Goal: Check status: Check status

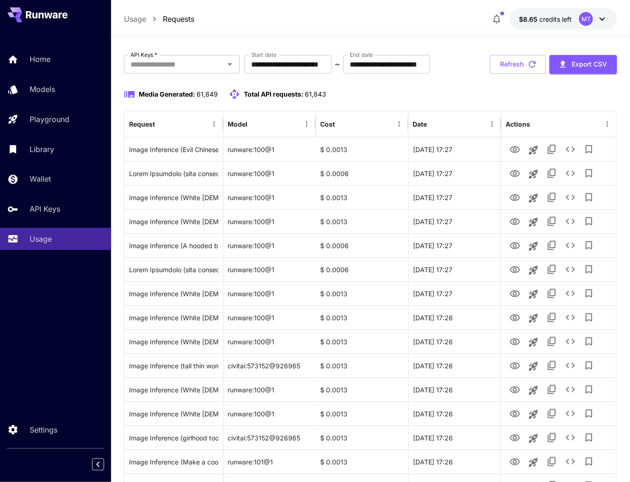
scroll to position [37, 0]
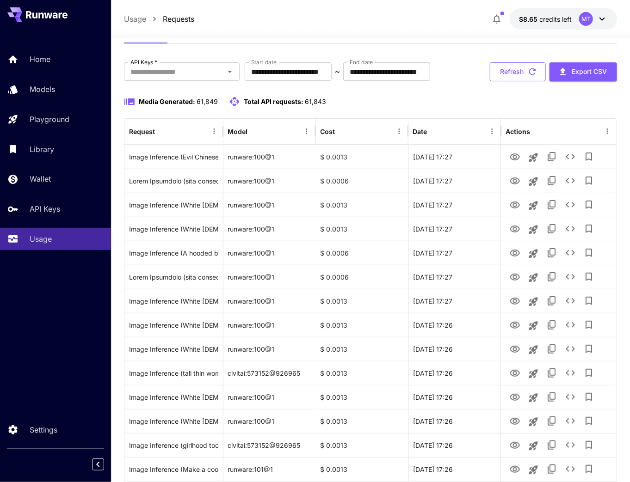
click at [522, 68] on button "Refresh" at bounding box center [518, 71] width 56 height 19
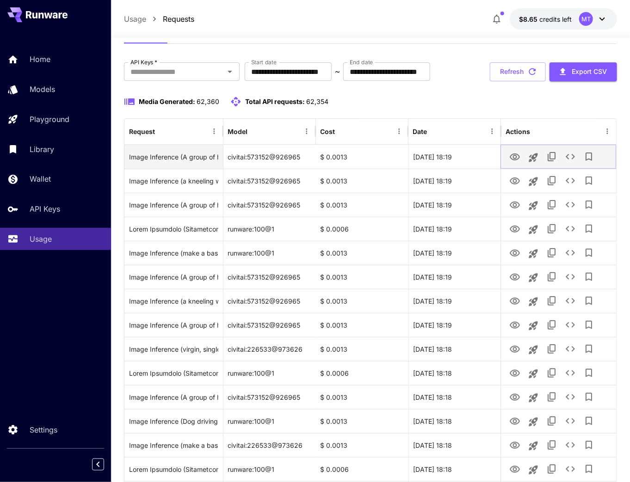
click at [519, 160] on icon "View" at bounding box center [514, 157] width 11 height 11
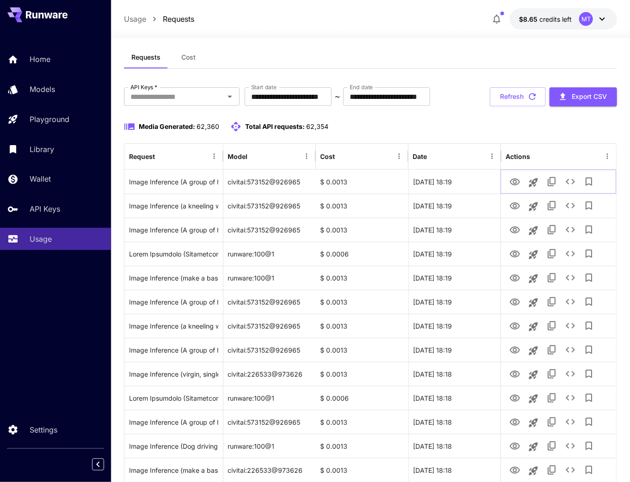
scroll to position [0, 0]
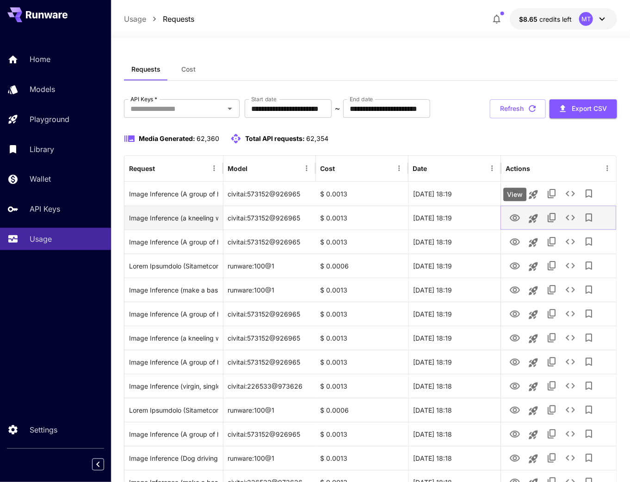
click at [514, 218] on icon "View" at bounding box center [514, 218] width 11 height 11
click at [512, 216] on icon "View" at bounding box center [514, 218] width 11 height 11
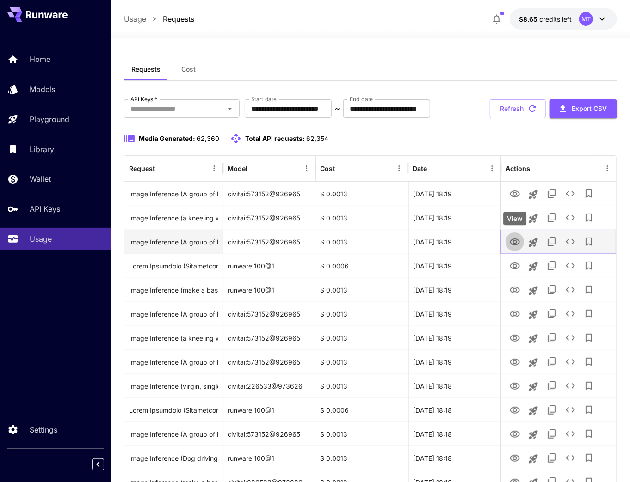
click at [516, 245] on icon "View" at bounding box center [515, 242] width 10 height 7
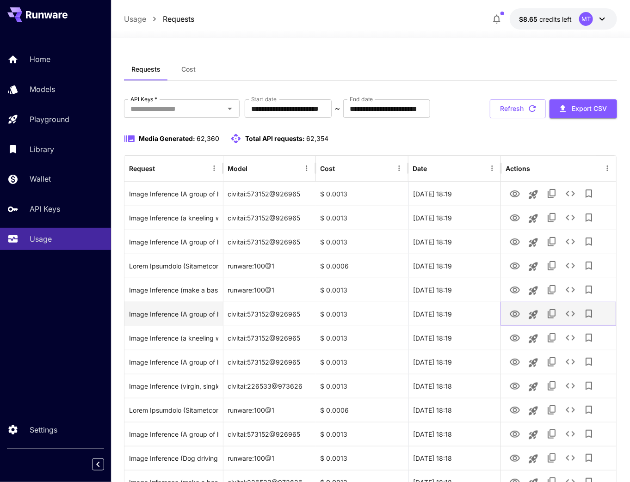
click at [512, 318] on icon "View" at bounding box center [514, 314] width 11 height 11
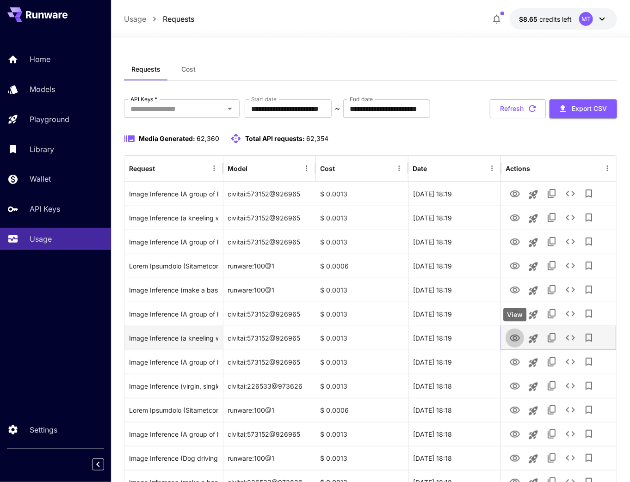
click at [516, 337] on icon "View" at bounding box center [515, 338] width 10 height 7
click at [514, 340] on icon "View" at bounding box center [514, 338] width 11 height 11
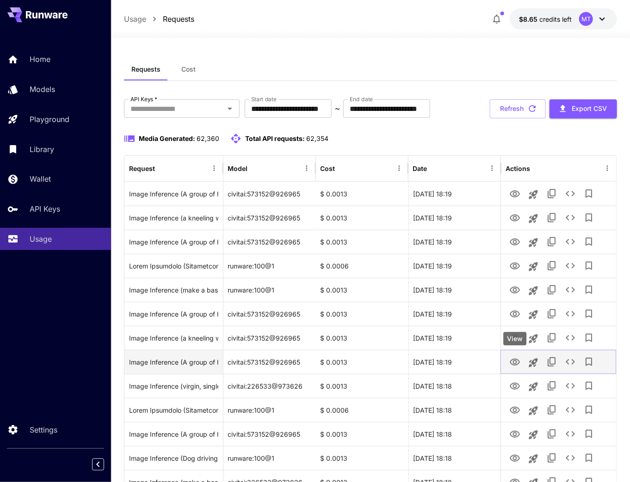
click at [514, 359] on icon "View" at bounding box center [514, 362] width 11 height 11
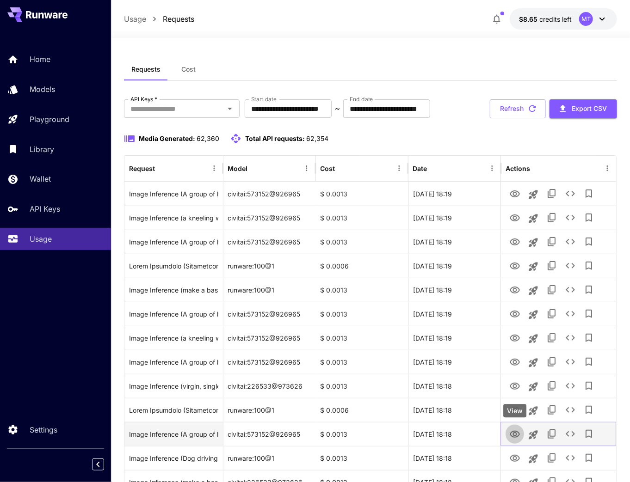
click at [510, 434] on icon "View" at bounding box center [514, 434] width 11 height 11
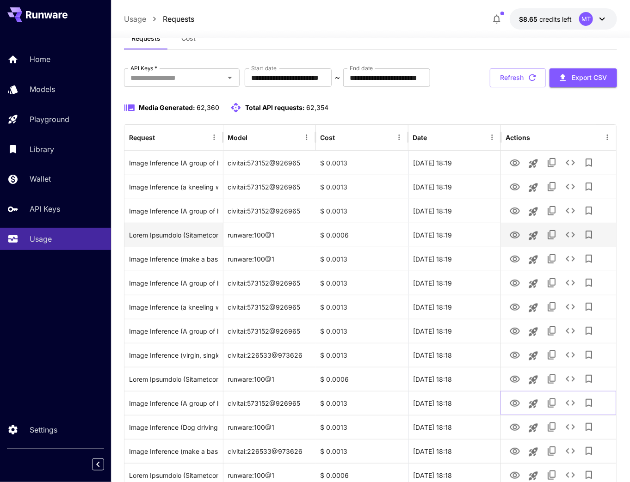
scroll to position [111, 0]
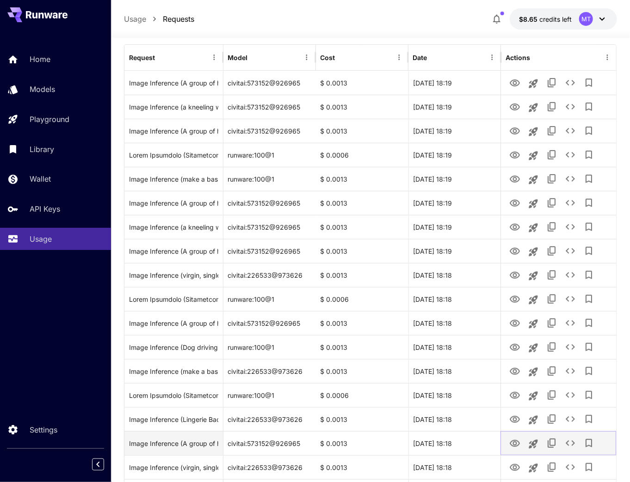
click at [515, 443] on icon "View" at bounding box center [514, 443] width 11 height 11
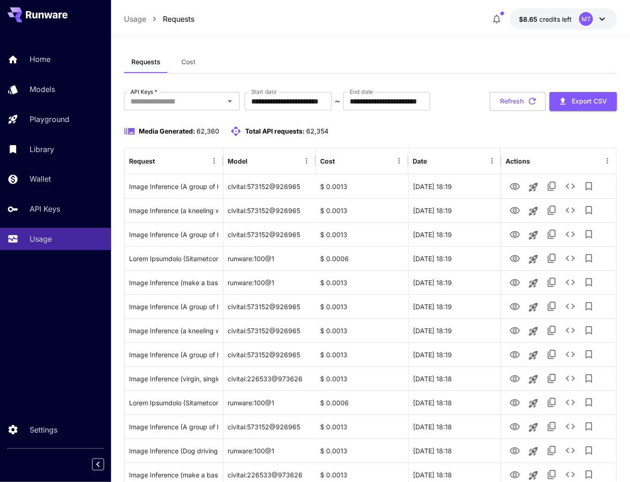
scroll to position [0, 0]
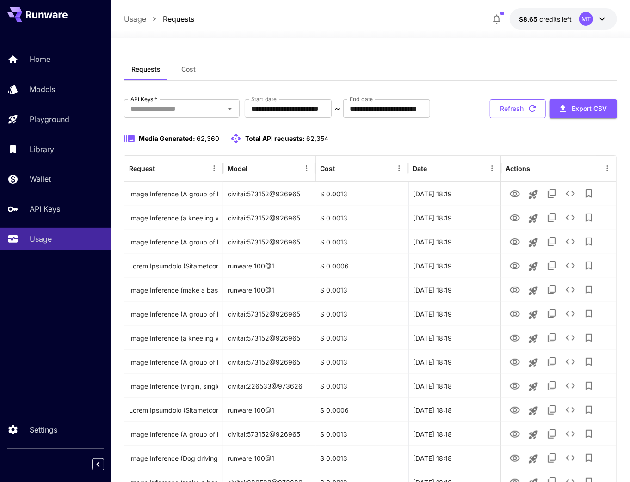
click at [503, 112] on button "Refresh" at bounding box center [518, 108] width 56 height 19
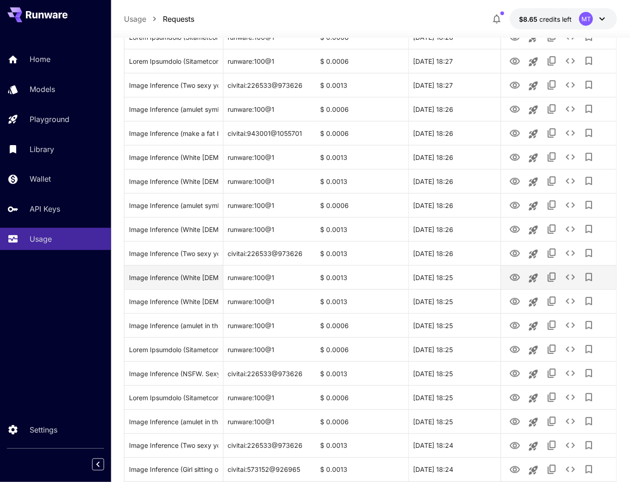
scroll to position [481, 0]
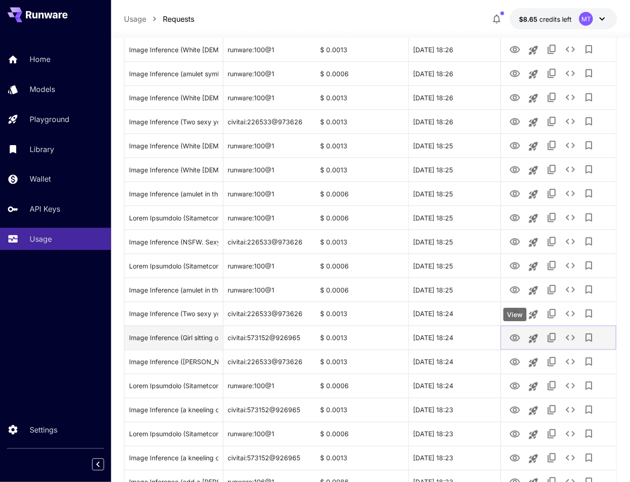
click at [517, 335] on icon "View" at bounding box center [514, 338] width 11 height 11
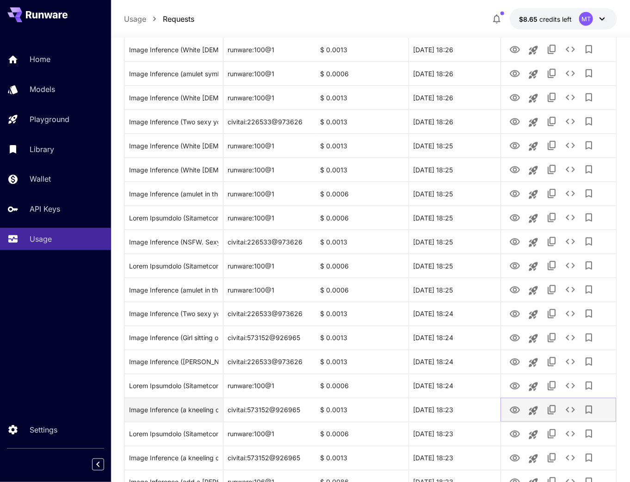
click at [515, 411] on icon "View" at bounding box center [514, 410] width 11 height 11
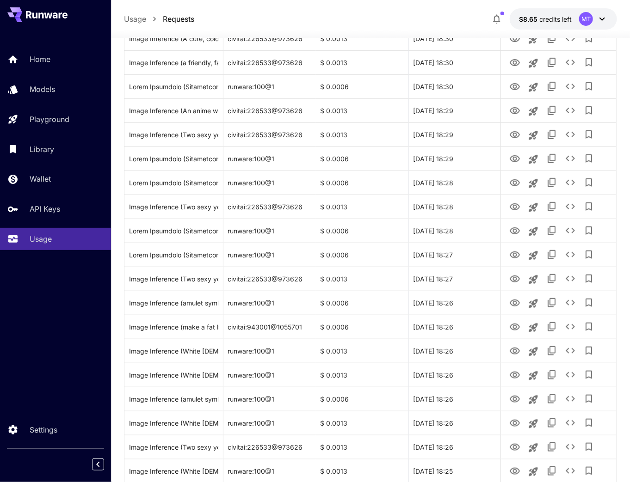
scroll to position [111, 0]
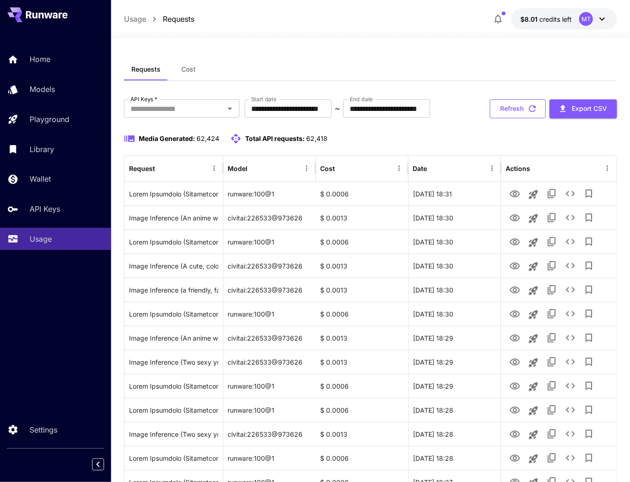
click at [520, 110] on button "Refresh" at bounding box center [518, 108] width 56 height 19
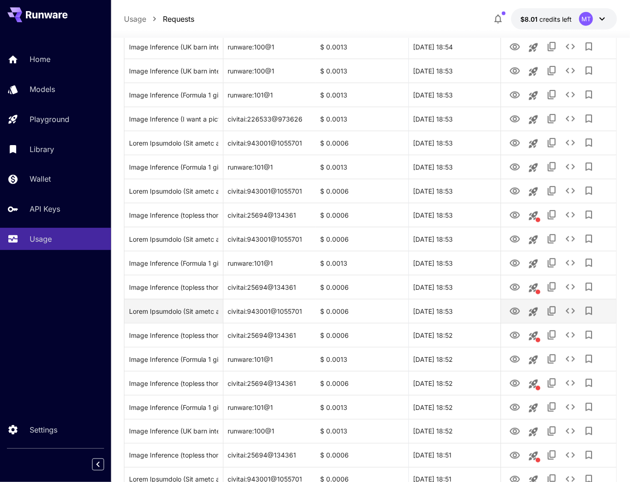
scroll to position [370, 0]
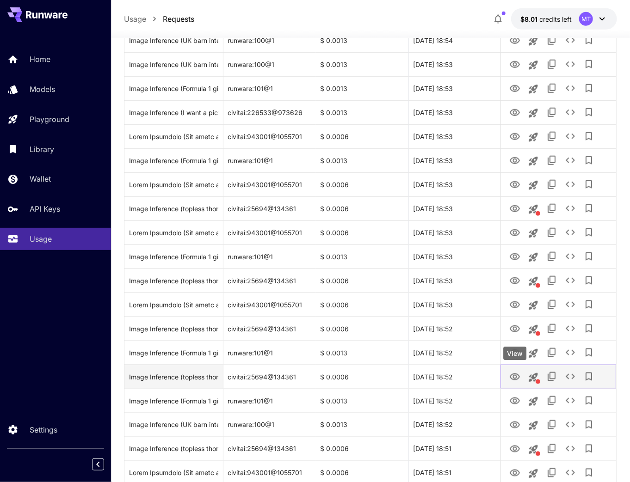
click at [515, 377] on icon "View" at bounding box center [514, 377] width 11 height 11
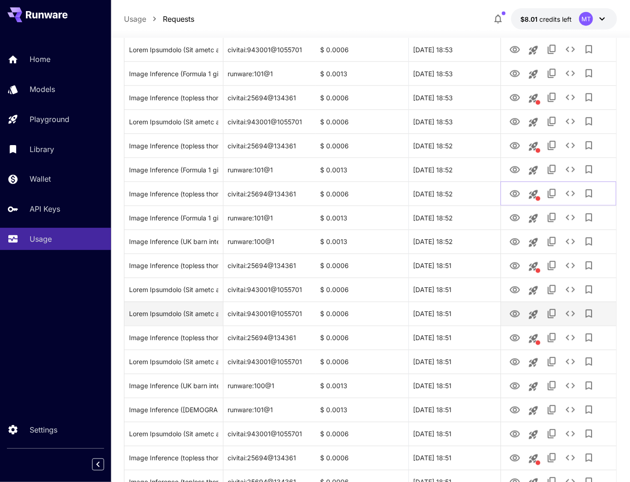
scroll to position [555, 0]
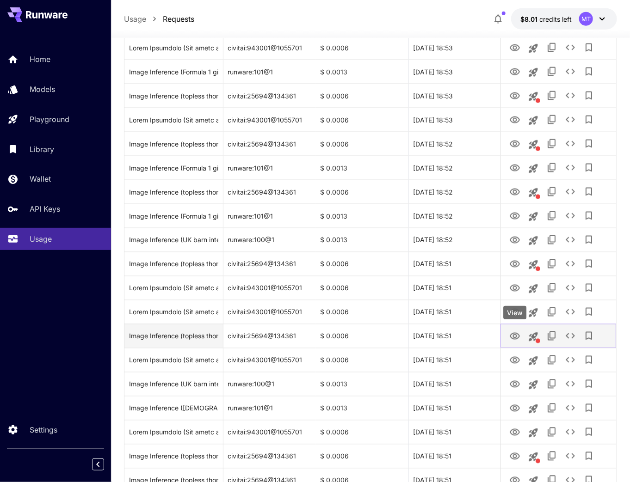
click at [511, 339] on icon "View" at bounding box center [514, 336] width 11 height 11
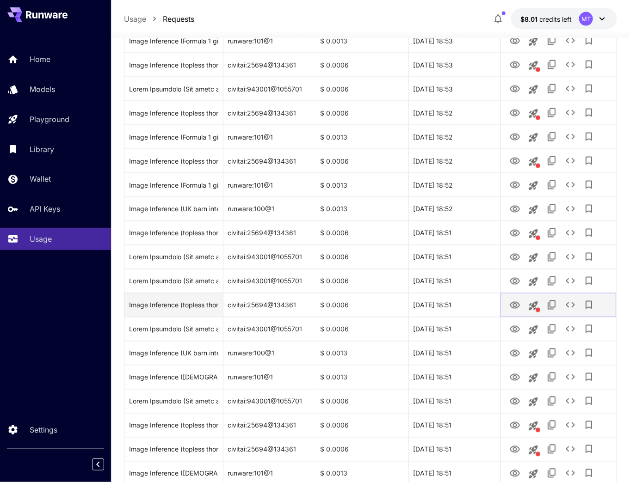
scroll to position [629, 0]
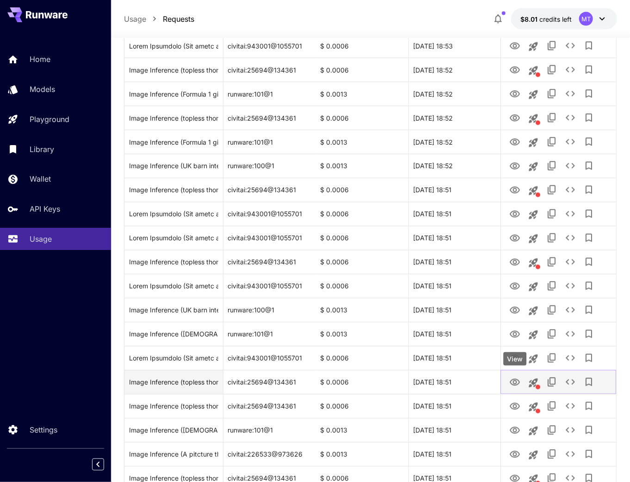
click at [517, 381] on icon "View" at bounding box center [514, 382] width 11 height 11
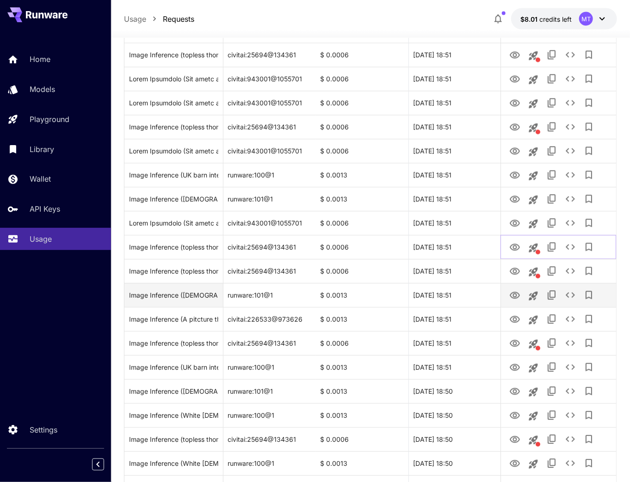
scroll to position [777, 0]
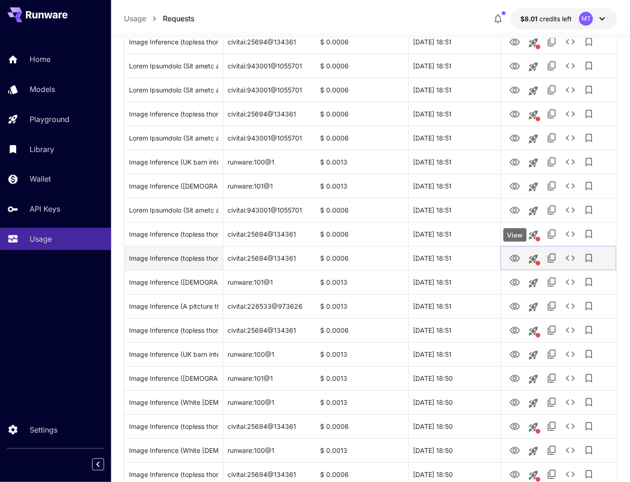
click at [516, 260] on icon "View" at bounding box center [514, 258] width 11 height 11
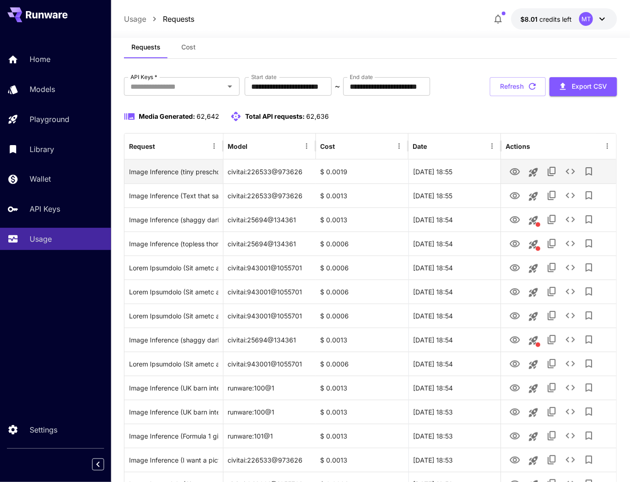
scroll to position [0, 0]
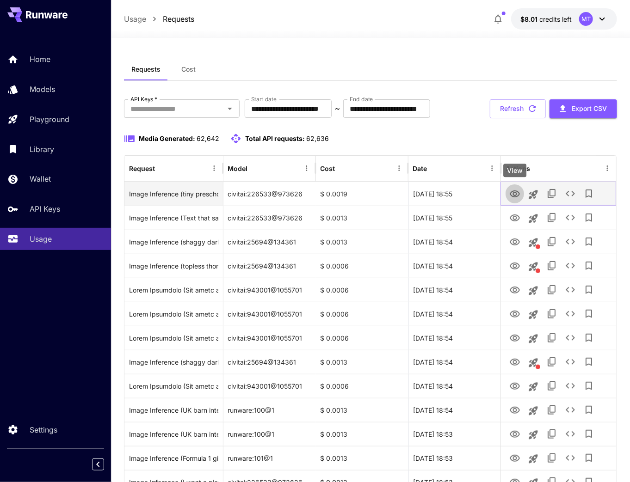
click at [512, 193] on icon "View" at bounding box center [514, 194] width 11 height 11
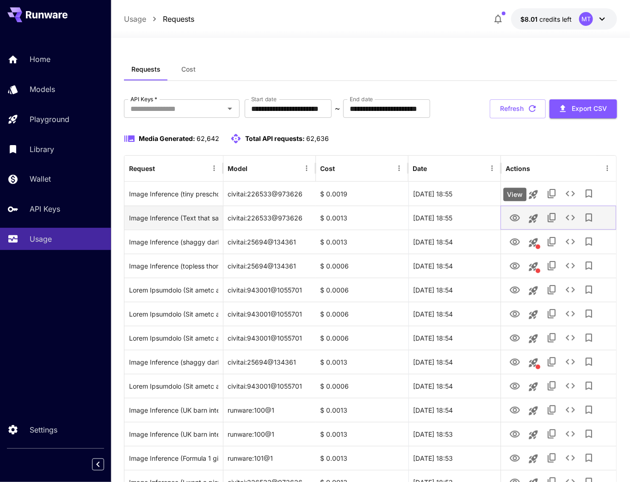
click at [520, 216] on icon "View" at bounding box center [514, 218] width 11 height 11
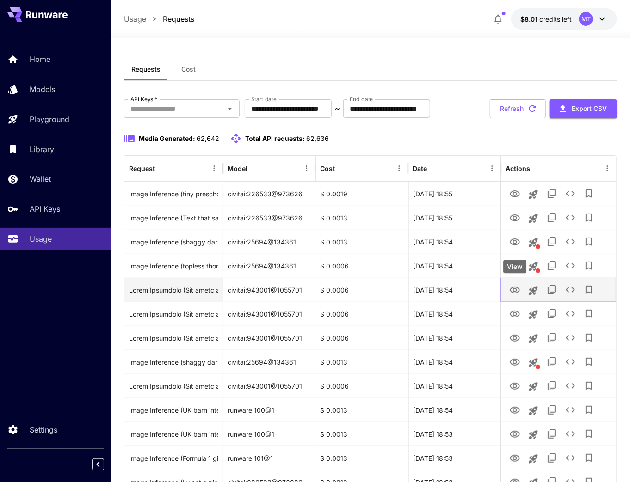
click at [510, 289] on icon "View" at bounding box center [514, 290] width 11 height 11
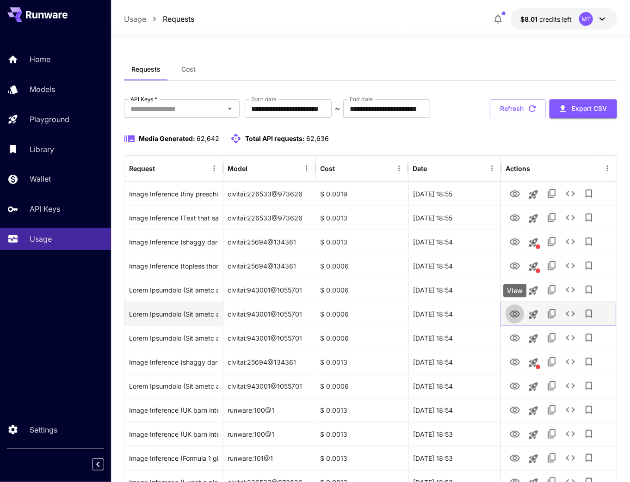
click at [512, 320] on button "View" at bounding box center [514, 313] width 18 height 19
click at [515, 314] on icon "View" at bounding box center [514, 314] width 11 height 11
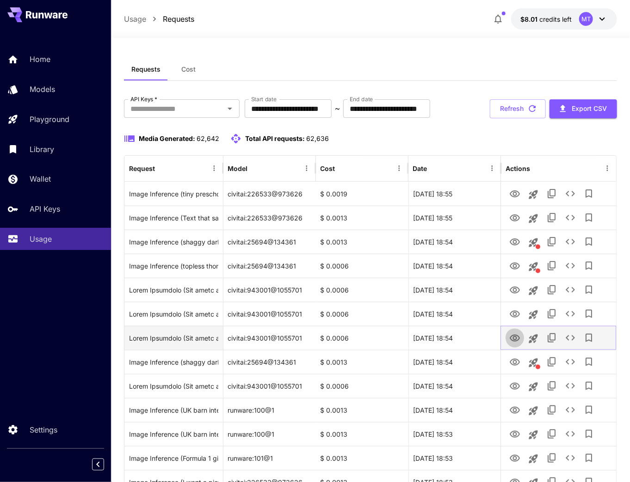
click at [511, 339] on icon "View" at bounding box center [515, 338] width 10 height 7
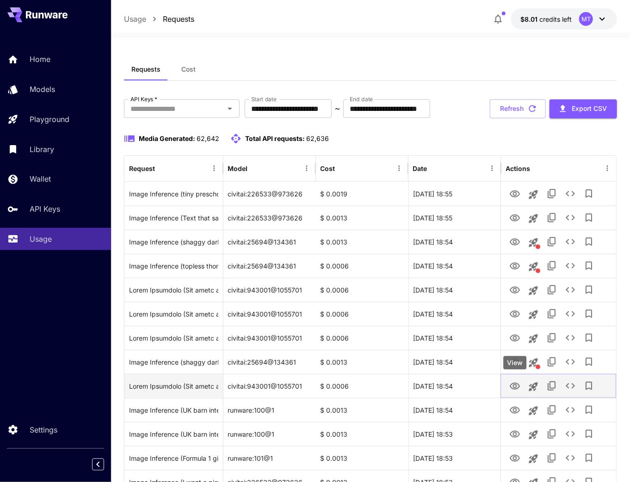
click at [512, 385] on icon "View" at bounding box center [514, 386] width 11 height 11
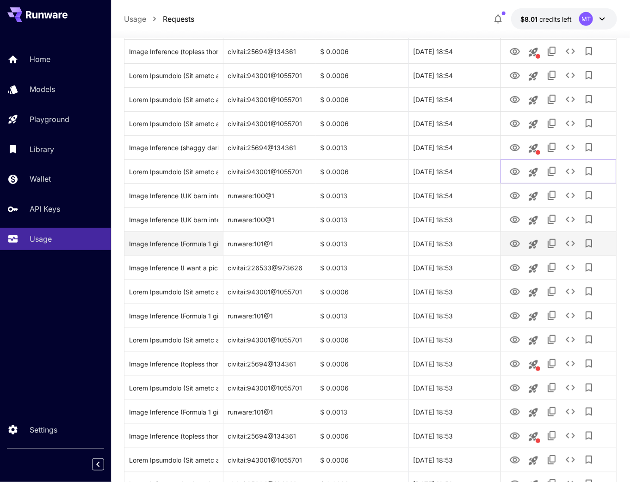
scroll to position [222, 0]
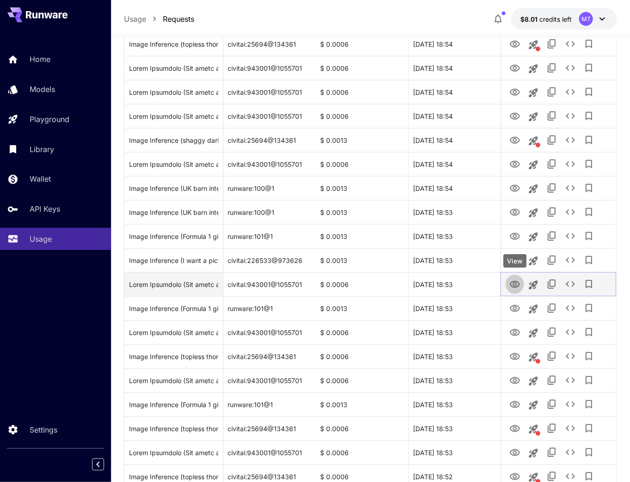
click at [511, 287] on icon "View" at bounding box center [514, 284] width 11 height 11
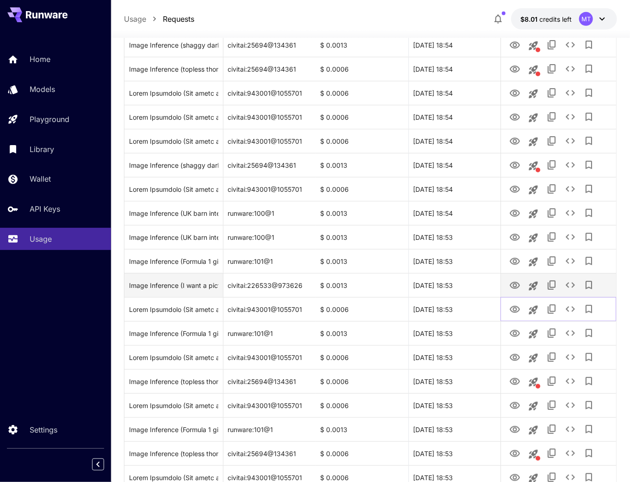
scroll to position [185, 0]
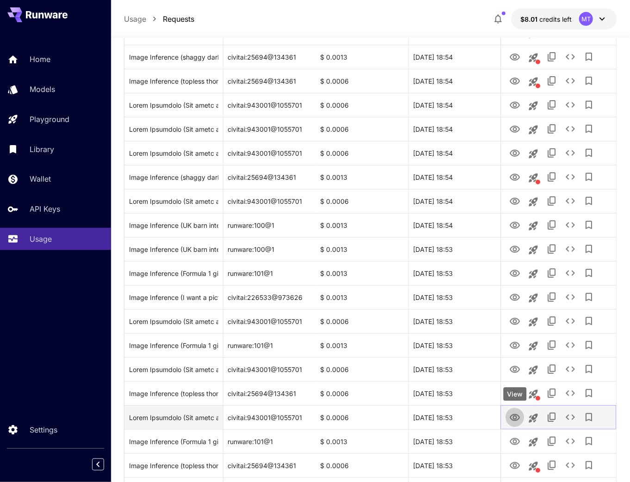
click at [512, 415] on icon "View" at bounding box center [515, 417] width 10 height 7
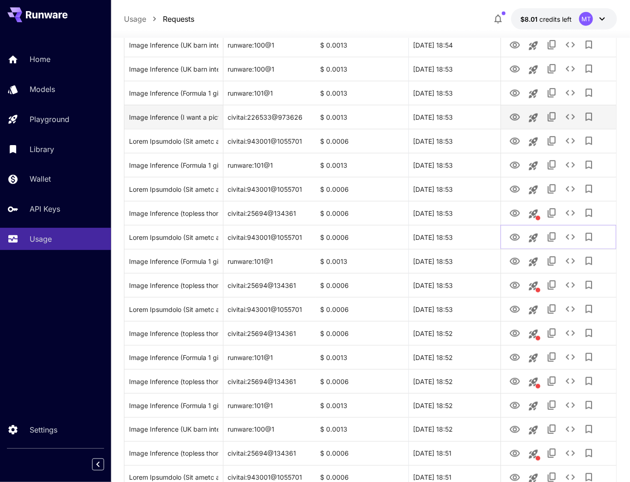
scroll to position [370, 0]
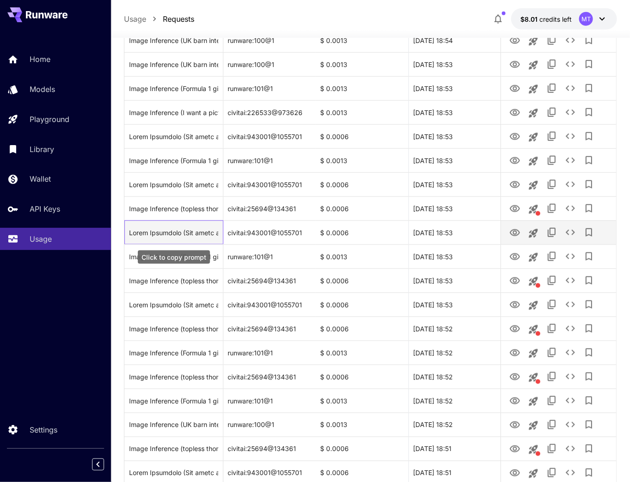
click at [202, 231] on div "Click to copy prompt" at bounding box center [173, 233] width 89 height 24
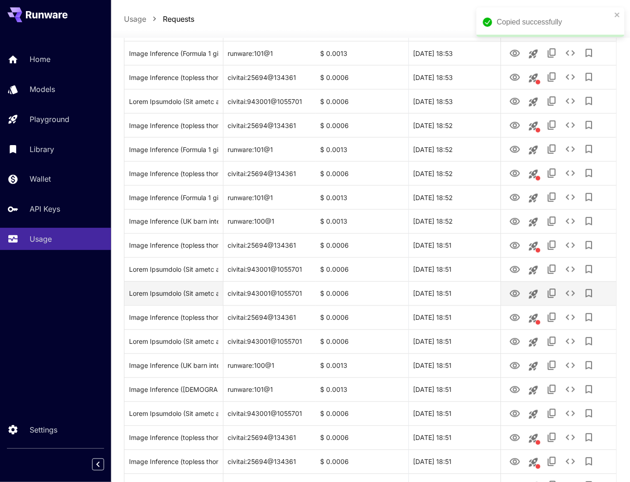
scroll to position [592, 0]
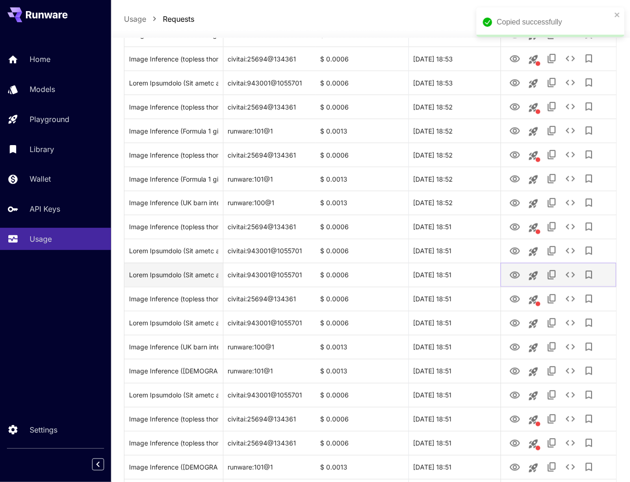
click at [514, 276] on icon "View" at bounding box center [514, 275] width 11 height 11
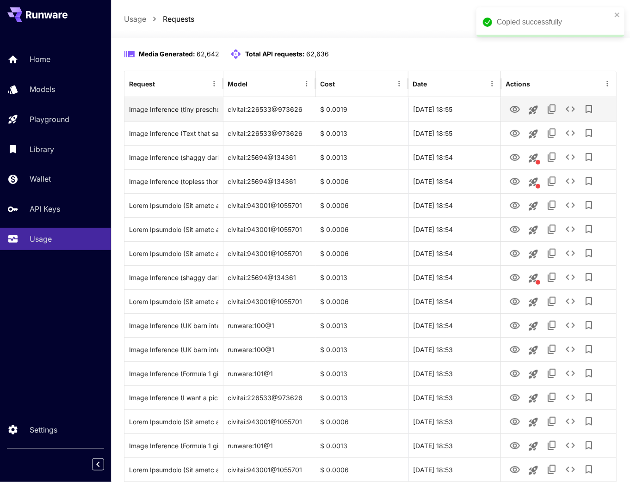
scroll to position [0, 0]
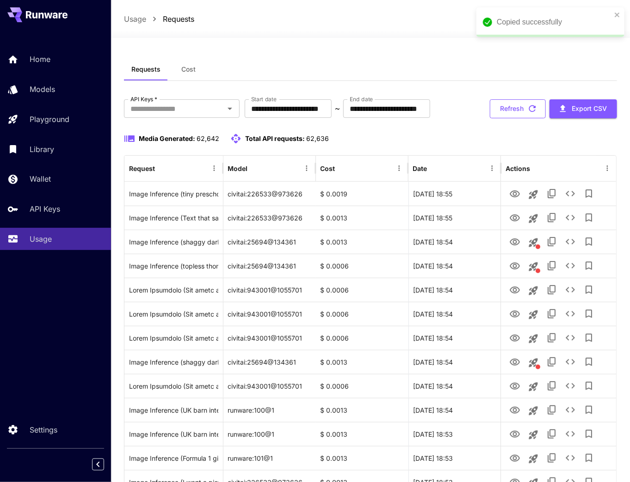
click at [518, 106] on button "Refresh" at bounding box center [518, 108] width 56 height 19
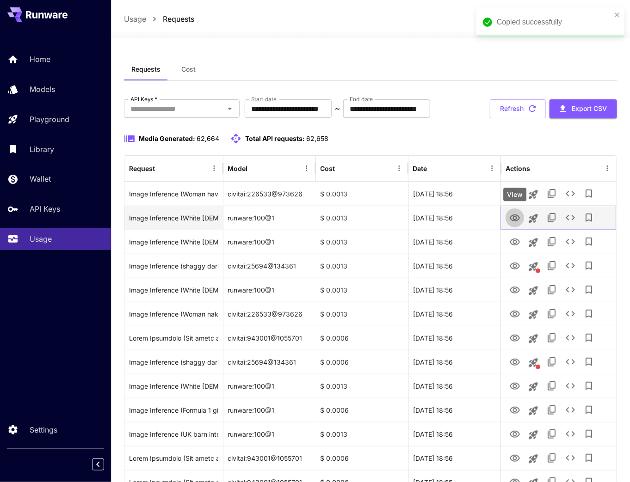
click at [516, 222] on icon "View" at bounding box center [514, 218] width 11 height 11
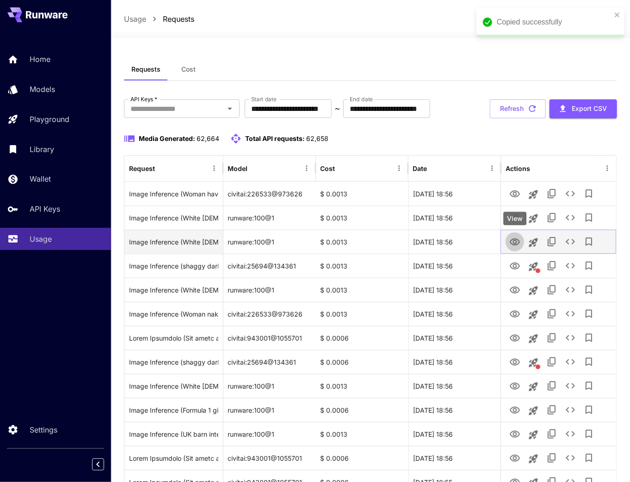
click at [516, 241] on icon "View" at bounding box center [514, 242] width 11 height 11
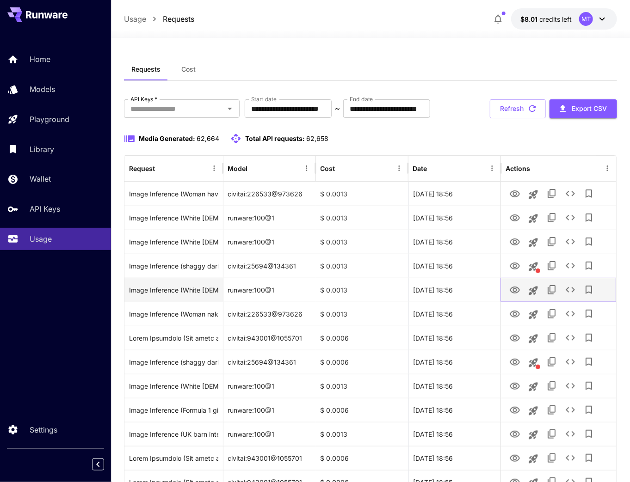
click at [510, 285] on icon "View" at bounding box center [514, 290] width 11 height 11
